Goal: Information Seeking & Learning: Learn about a topic

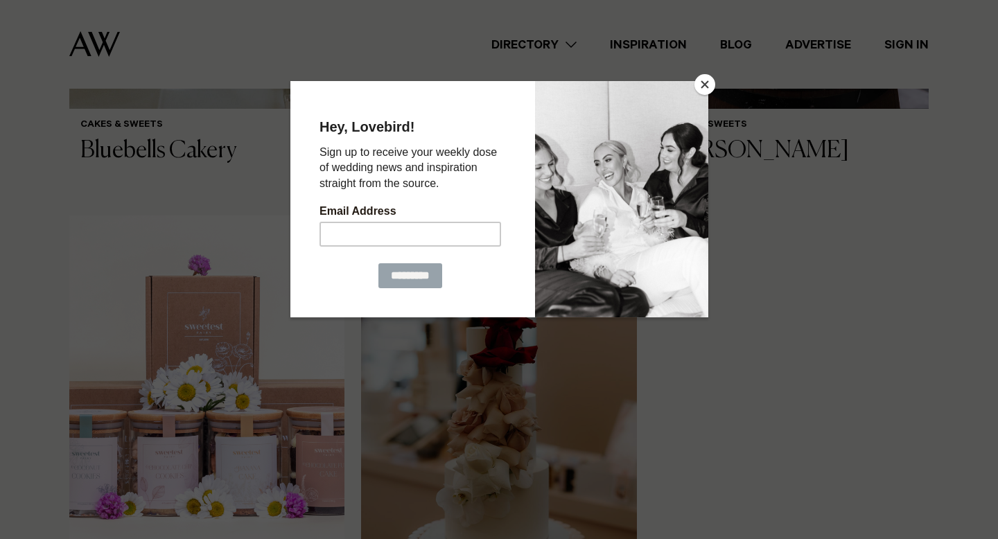
scroll to position [451, 0]
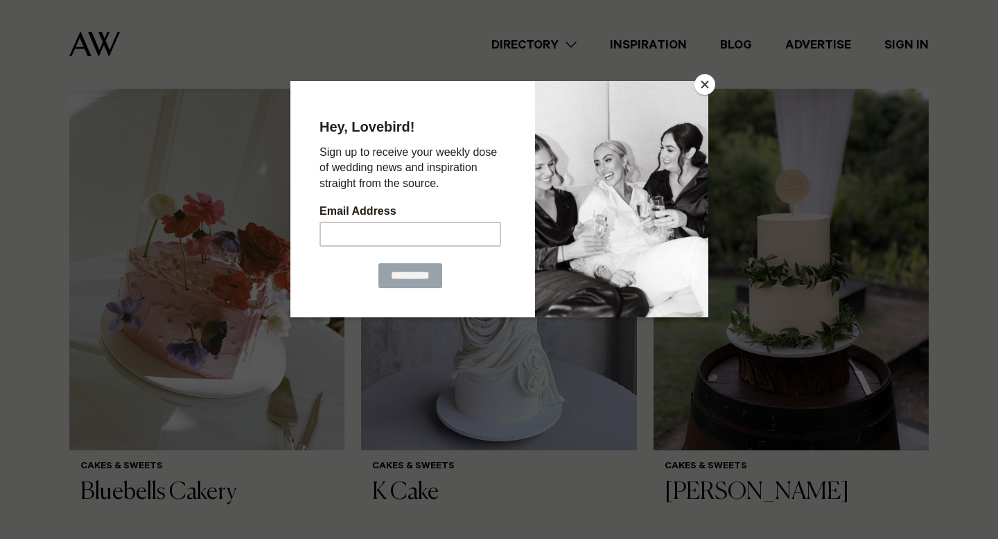
click at [702, 77] on button "Close" at bounding box center [704, 84] width 21 height 21
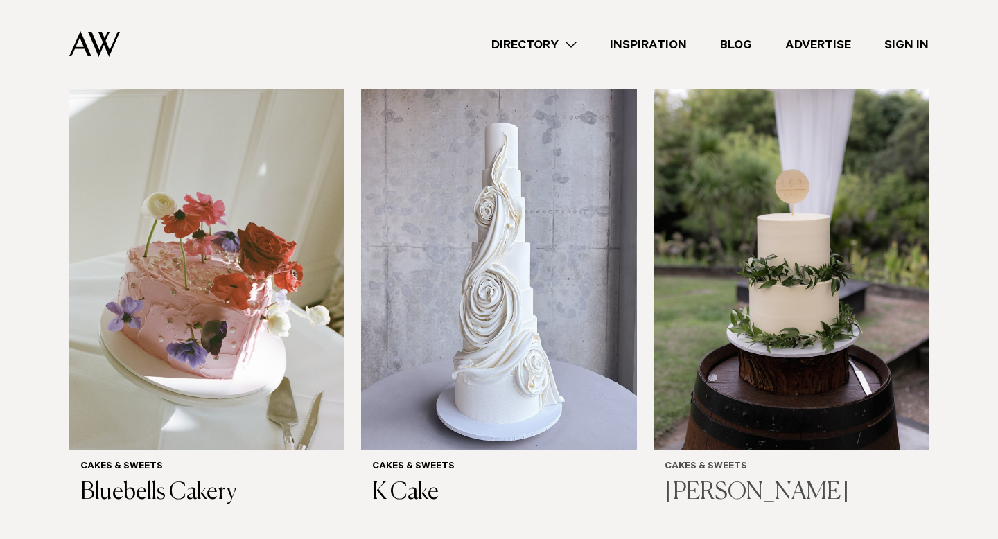
click at [794, 306] on img at bounding box center [790, 265] width 275 height 369
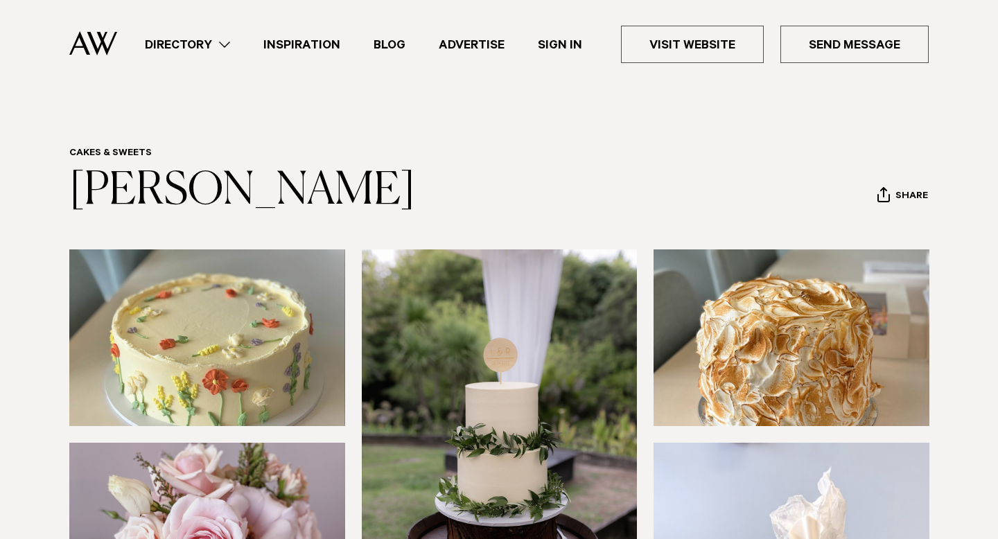
scroll to position [339, 0]
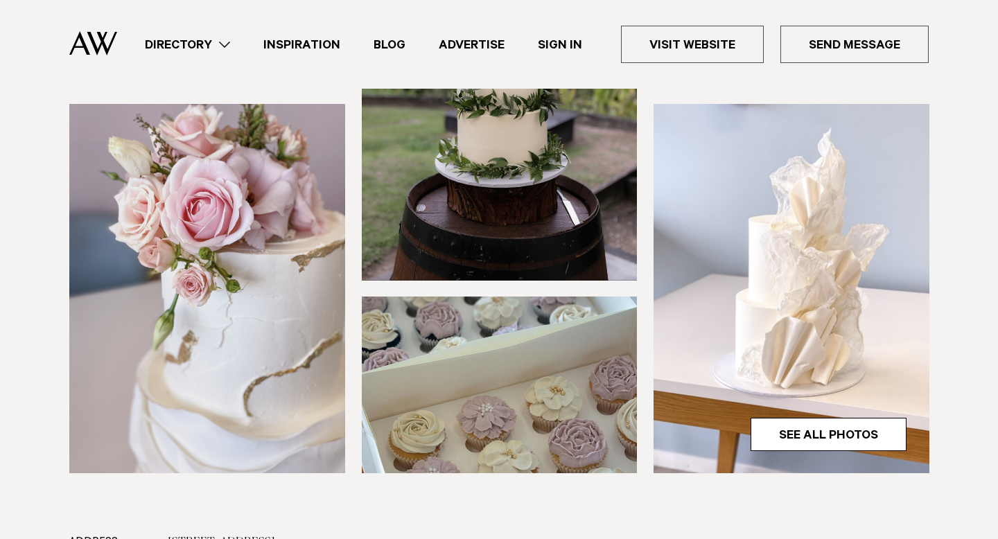
click at [460, 370] on img at bounding box center [500, 384] width 276 height 177
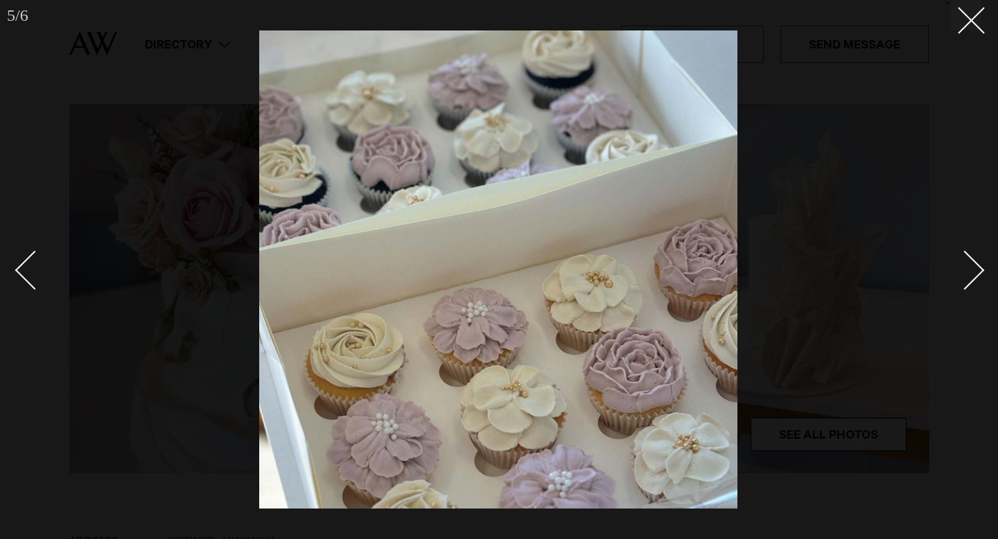
click at [970, 263] on div "Next slide" at bounding box center [964, 270] width 39 height 39
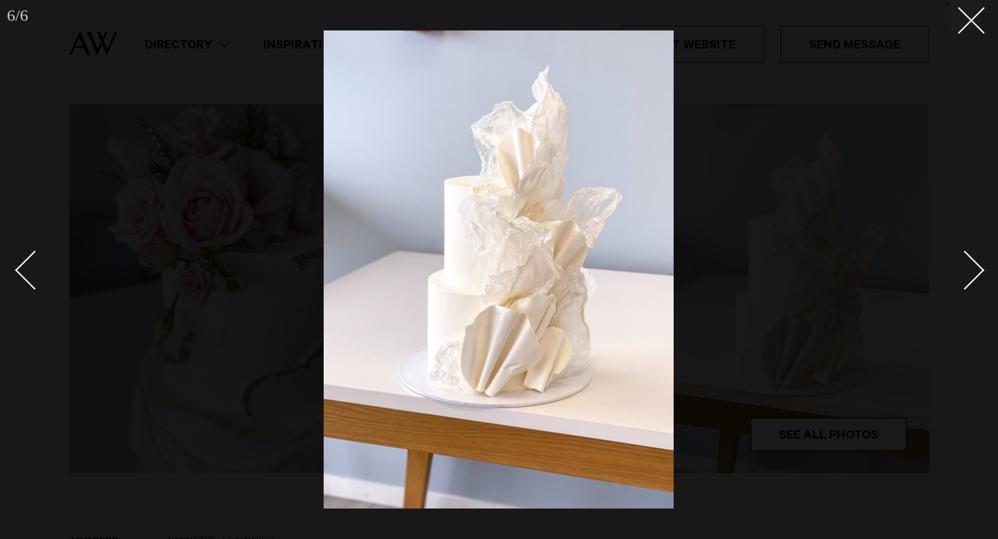
click at [970, 263] on div "Next slide" at bounding box center [964, 270] width 39 height 39
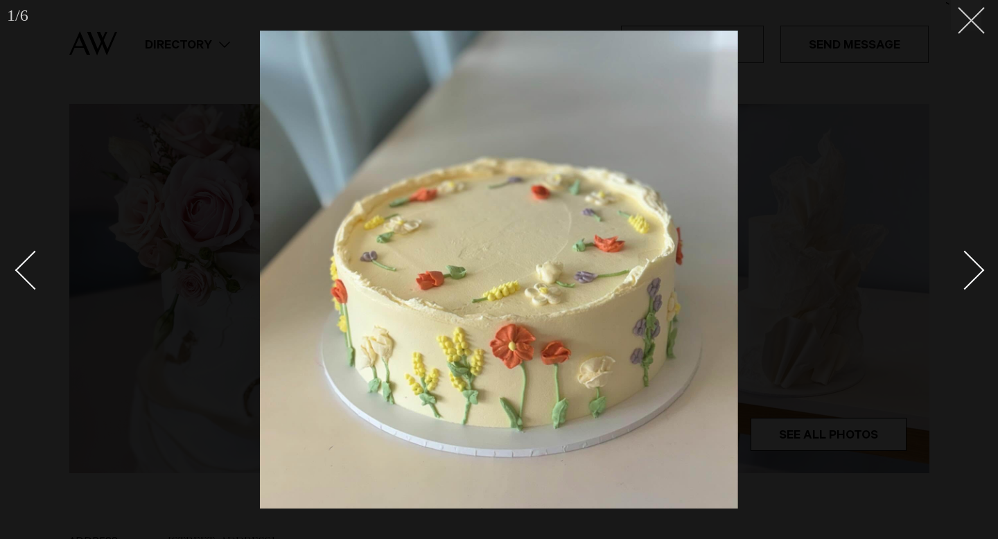
click at [975, 24] on line at bounding box center [971, 21] width 26 height 26
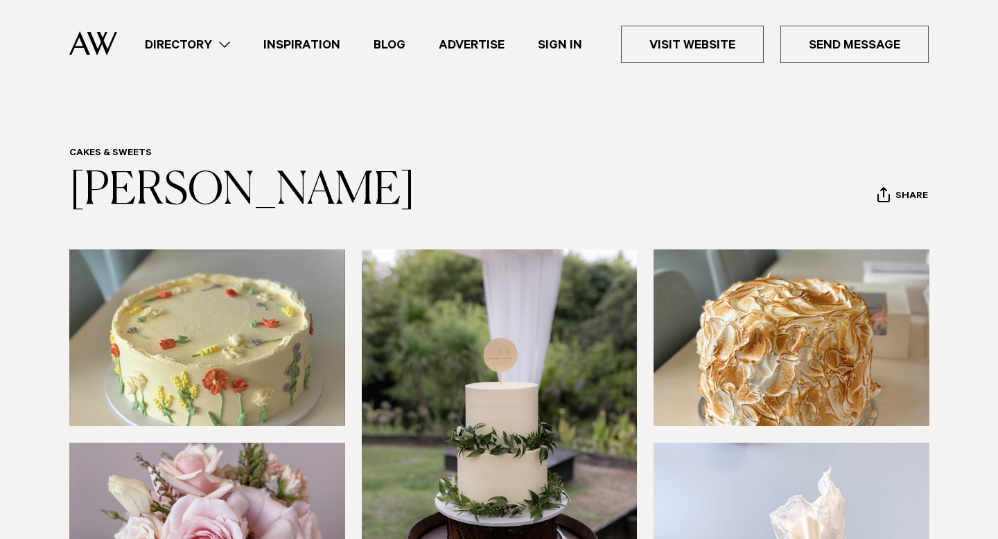
click at [337, 43] on link "Inspiration" at bounding box center [302, 44] width 110 height 19
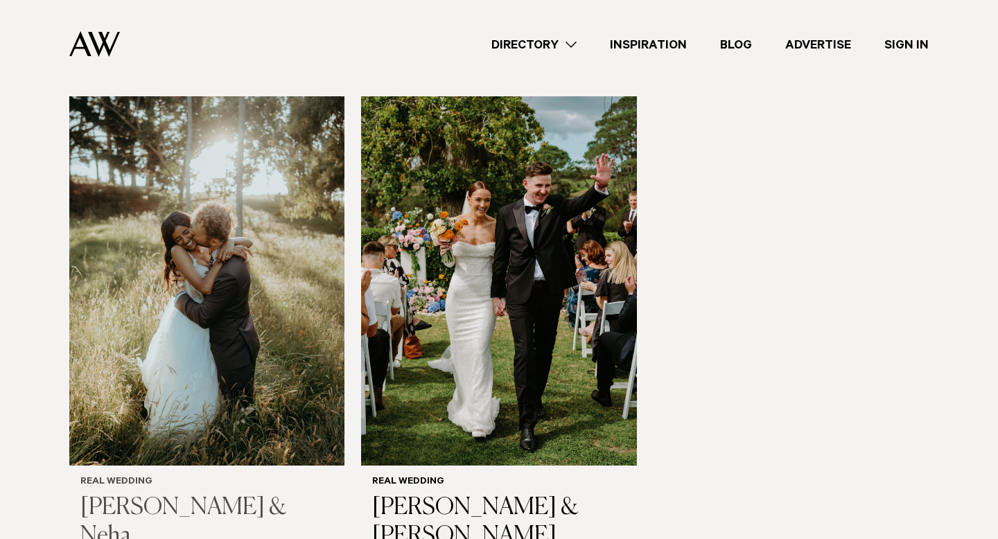
scroll to position [1859, 0]
